Goal: Information Seeking & Learning: Understand process/instructions

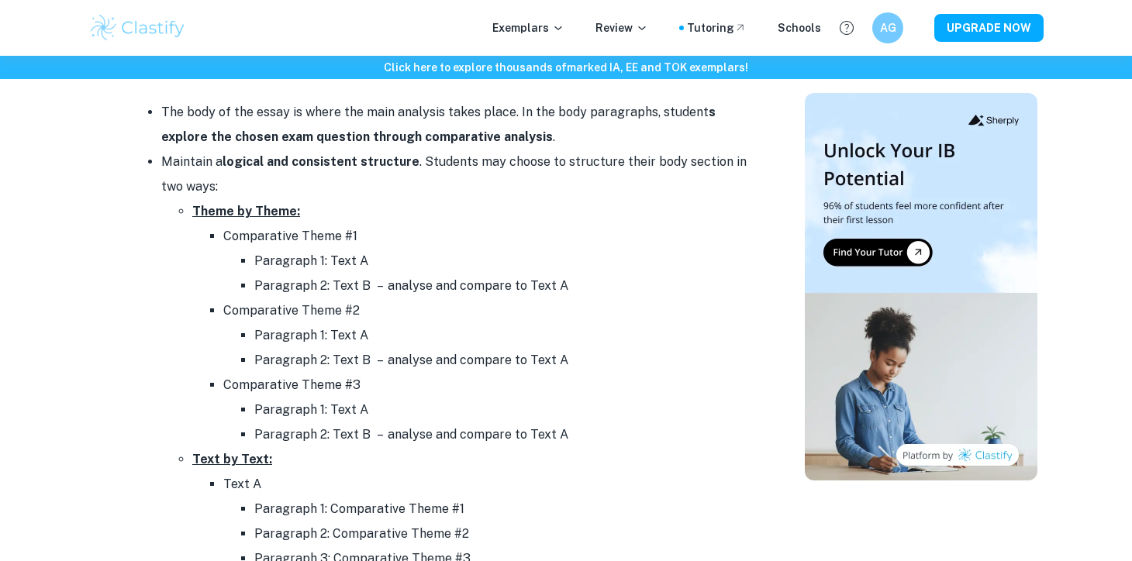
scroll to position [1487, 0]
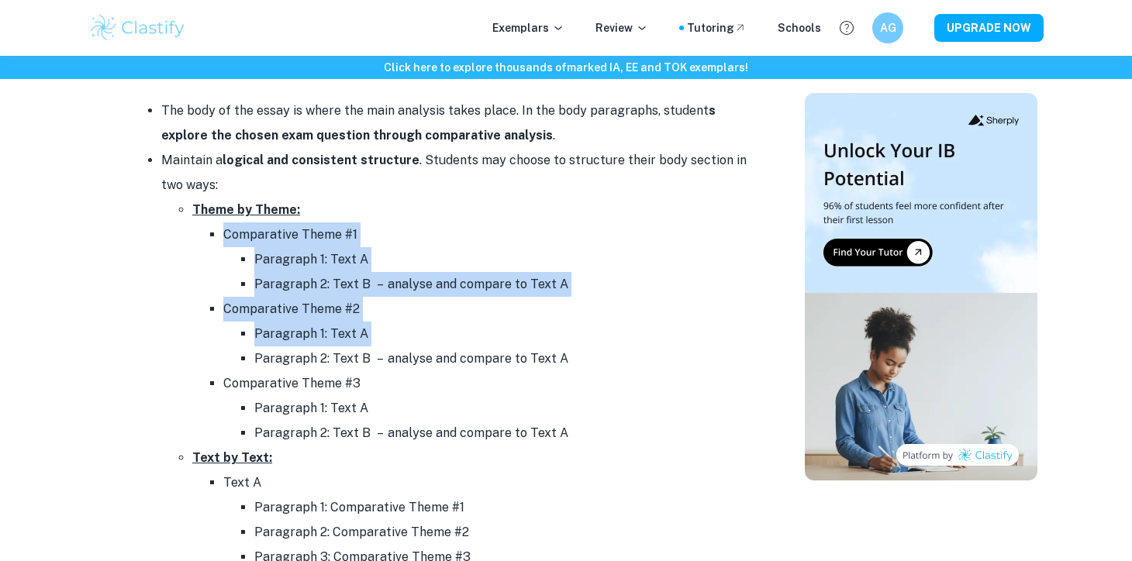
drag, startPoint x: 223, startPoint y: 236, endPoint x: 257, endPoint y: 370, distance: 138.2
click at [257, 370] on ul "Comparative Theme #1 Paragraph 1: Text A Paragraph 2: Text B – analyse and comp…" at bounding box center [471, 333] width 558 height 223
click at [331, 350] on li "Paragraph 2: Text B – analyse and compare to Text A" at bounding box center [502, 358] width 496 height 25
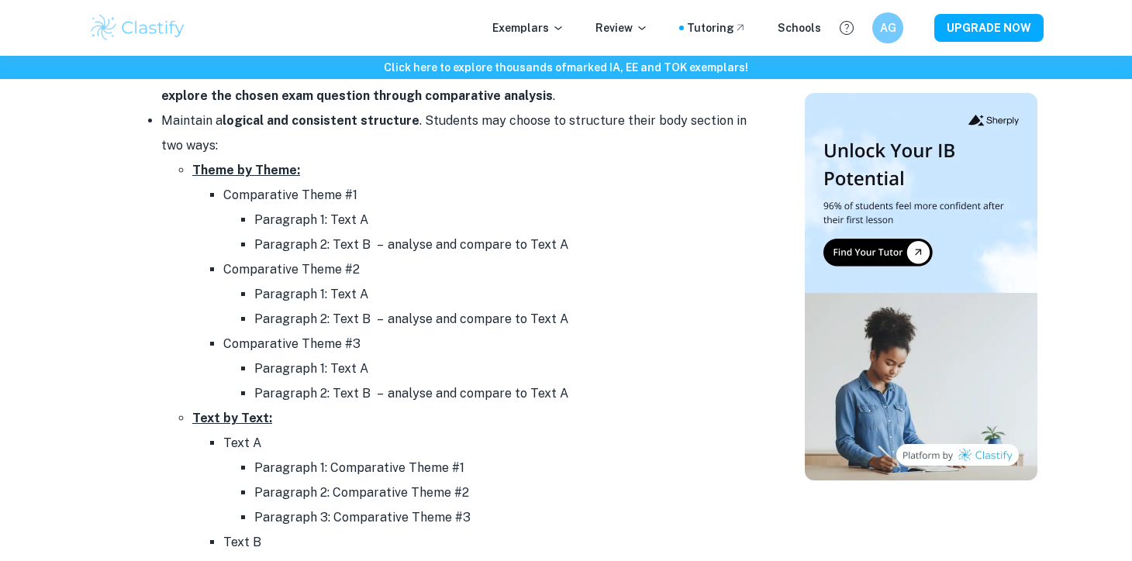
scroll to position [1523, 0]
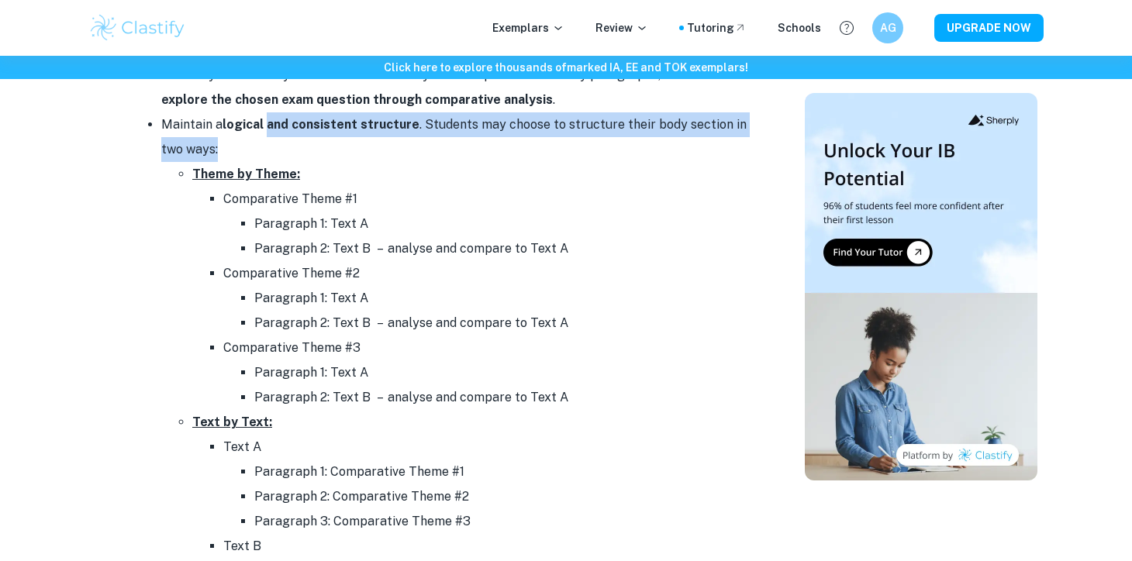
drag, startPoint x: 267, startPoint y: 127, endPoint x: 271, endPoint y: 145, distance: 18.2
click at [271, 145] on li "Maintain a logical and consistent structure . Students may choose to structure …" at bounding box center [455, 372] width 589 height 521
click at [622, 339] on li "Comparative Theme #3 Paragraph 1: Text A Paragraph 2: Text B – analyse and comp…" at bounding box center [486, 373] width 527 height 74
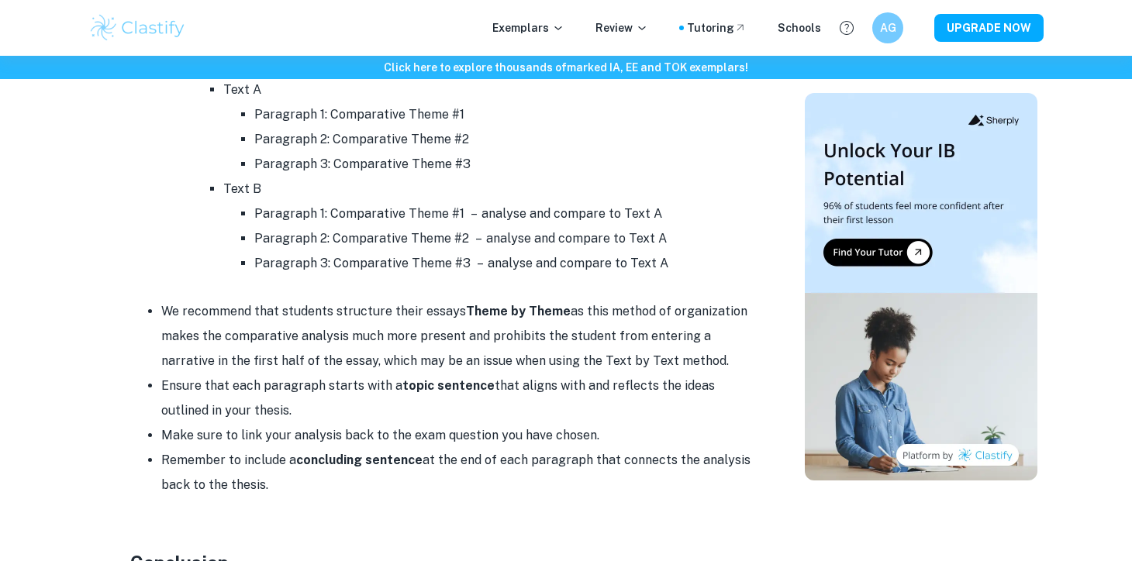
scroll to position [1880, 0]
drag, startPoint x: 425, startPoint y: 309, endPoint x: 428, endPoint y: 320, distance: 11.3
click at [428, 320] on li "We recommend that students structure their essays Theme by Theme as this method…" at bounding box center [455, 337] width 589 height 74
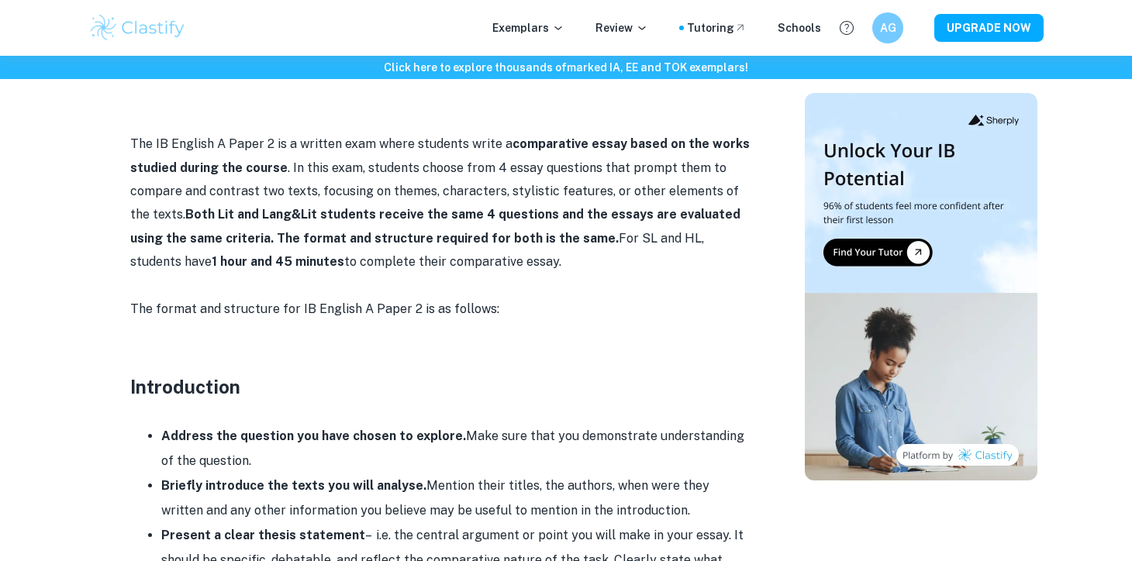
scroll to position [1053, 0]
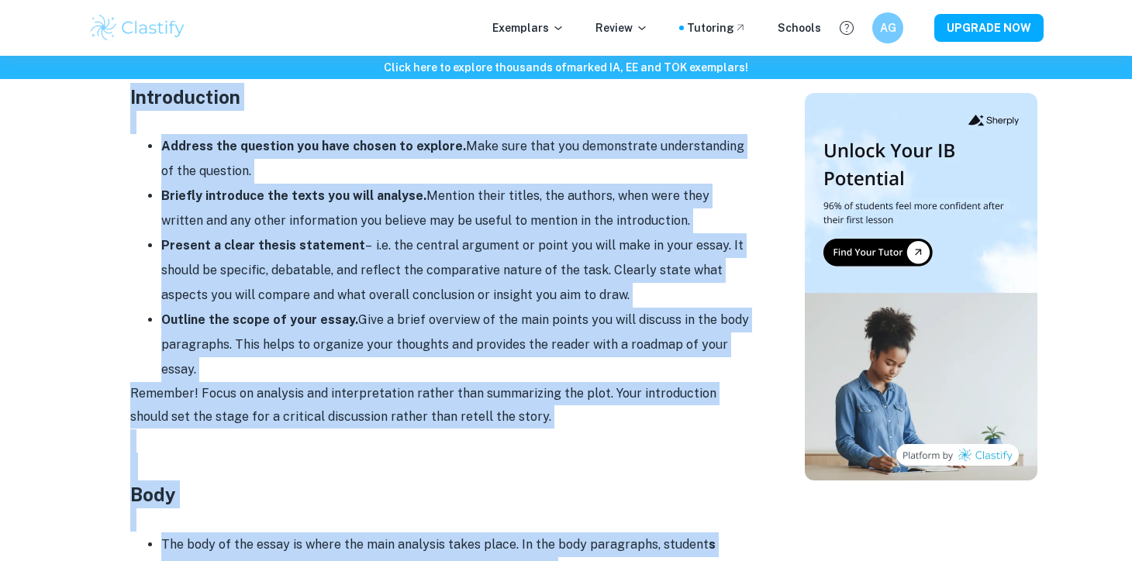
drag, startPoint x: 577, startPoint y: 379, endPoint x: 104, endPoint y: 104, distance: 547.7
click at [104, 104] on div "English A Paper 2 Format and Structure By [PERSON_NAME] • [DATE] Get feedback o…" at bounding box center [440, 488] width 691 height 2807
copy div "Loremipsumdo Sitamet con adipisci eli sedd eiusmo te incidid. Utla etdo magn al…"
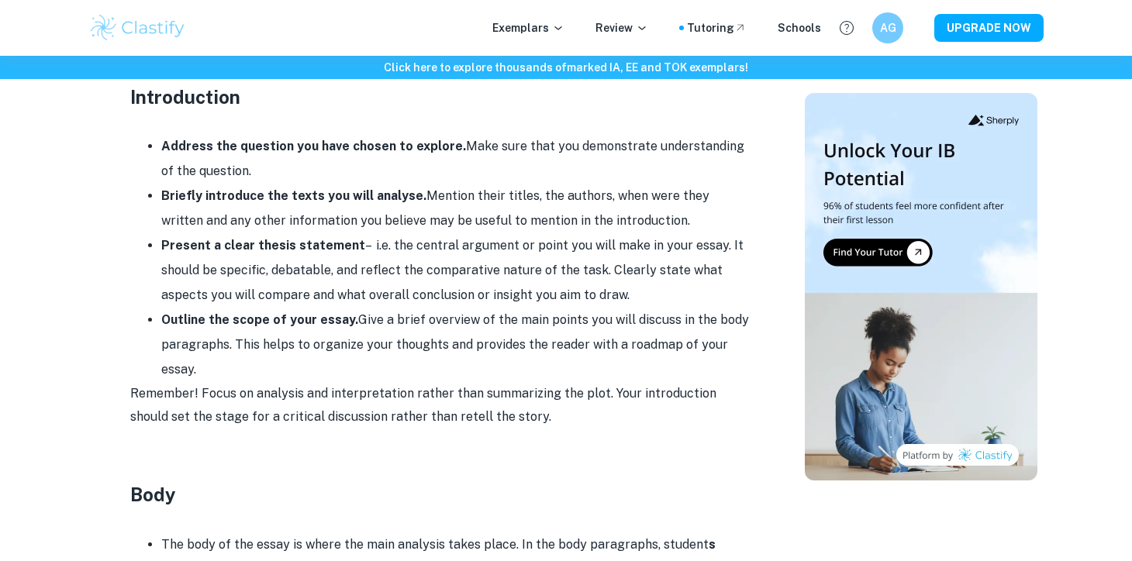
click at [399, 184] on li "Briefly introduce the texts you will analyse. Mention their titles, the authors…" at bounding box center [455, 209] width 589 height 50
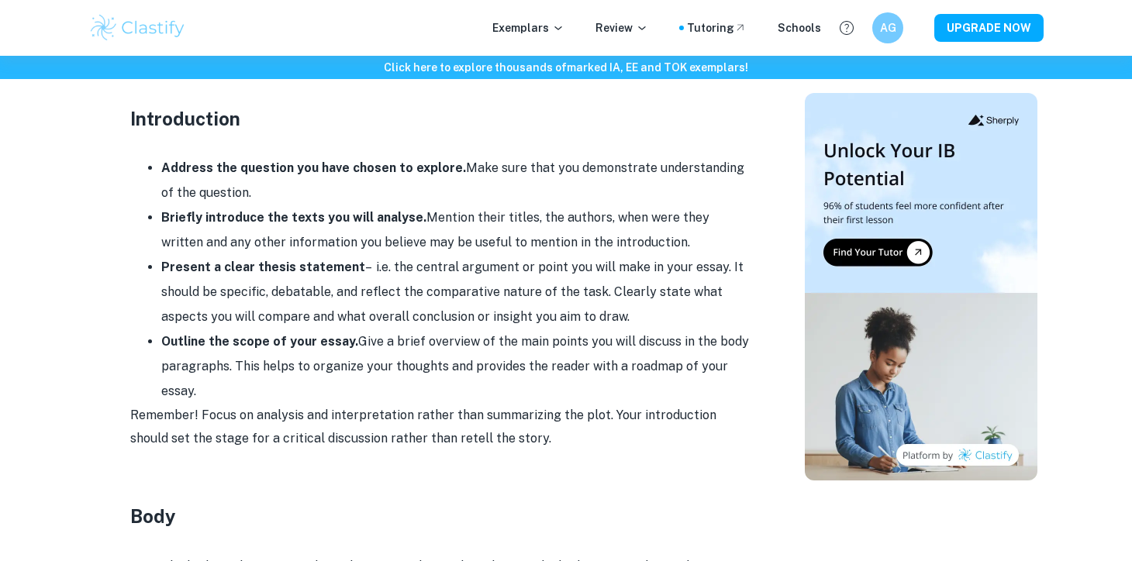
scroll to position [1006, 0]
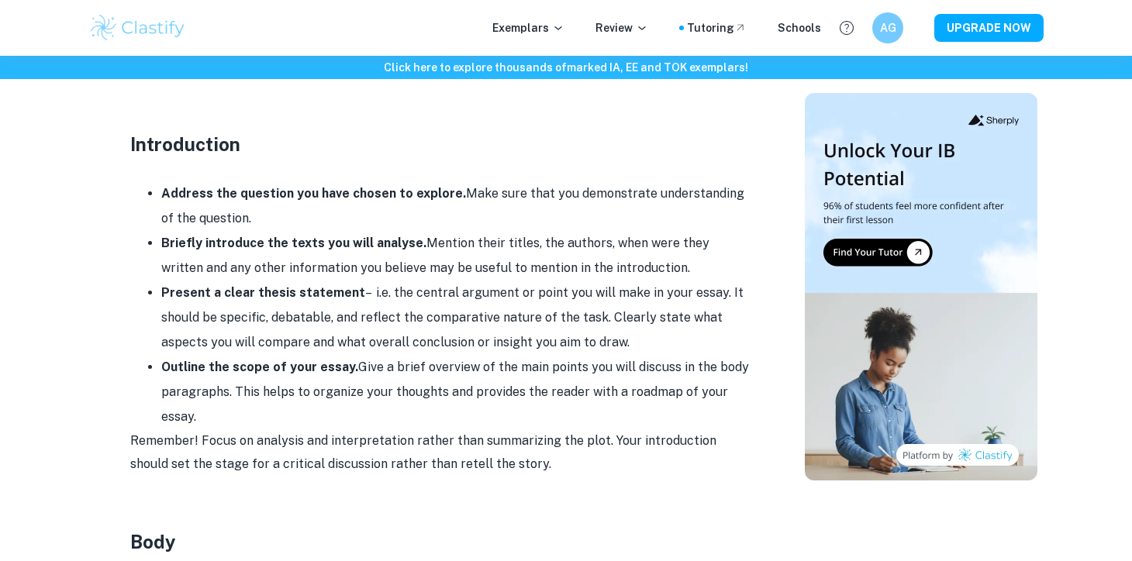
drag, startPoint x: 413, startPoint y: 247, endPoint x: 413, endPoint y: 366, distance: 118.6
click at [413, 367] on ul "Address the question you have chosen to explore. Make sure that you demonstrate…" at bounding box center [440, 305] width 620 height 248
